Goal: Check status: Check status

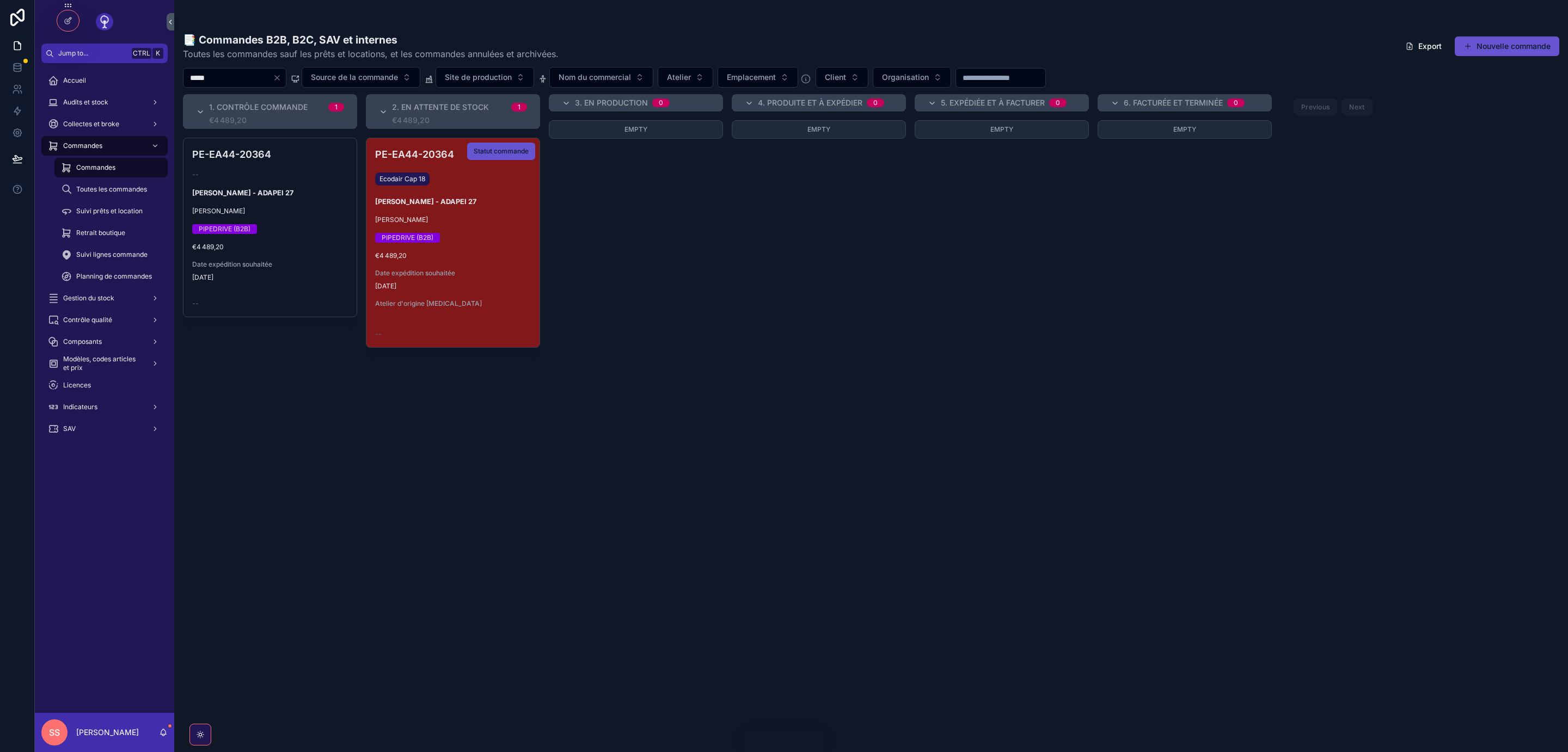
click at [429, 156] on h4 "PE-EA44-20364" at bounding box center [453, 154] width 156 height 15
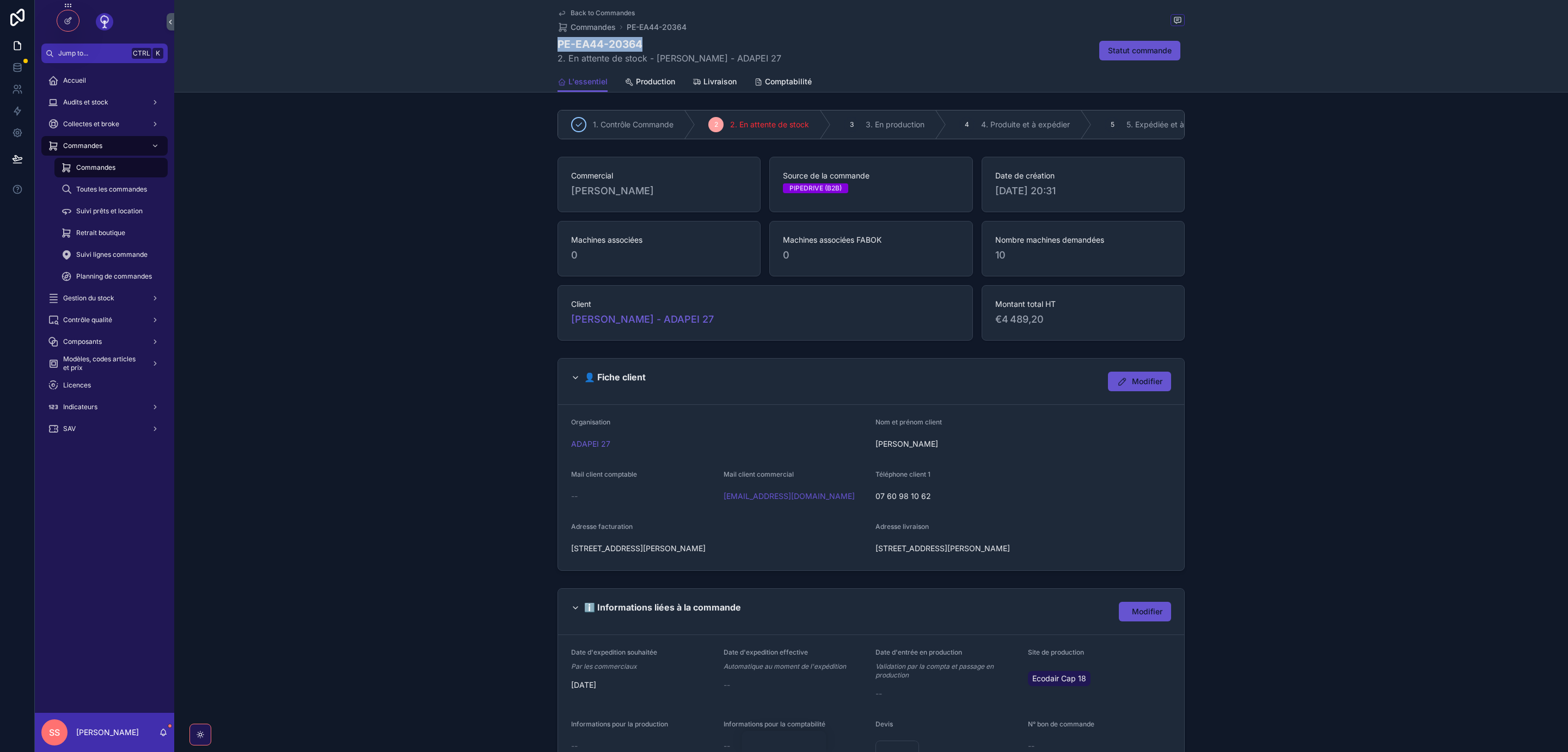
drag, startPoint x: 649, startPoint y: 44, endPoint x: 558, endPoint y: 40, distance: 91.1
click at [558, 40] on h1 "PE-EA44-20364" at bounding box center [669, 44] width 224 height 15
copy h1 "PE-EA44-20364"
